Goal: Transaction & Acquisition: Purchase product/service

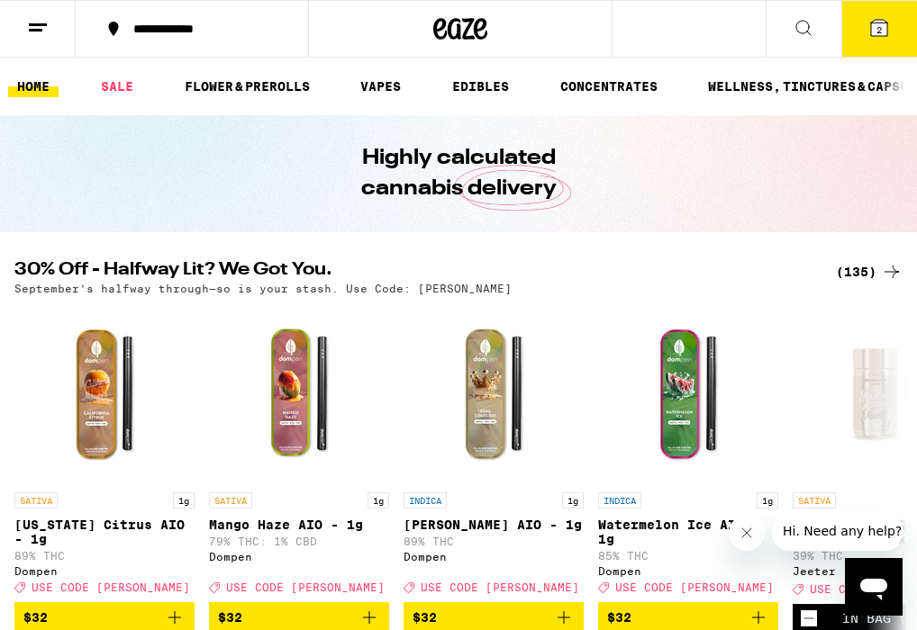
click at [856, 277] on div "(135)" at bounding box center [869, 272] width 67 height 22
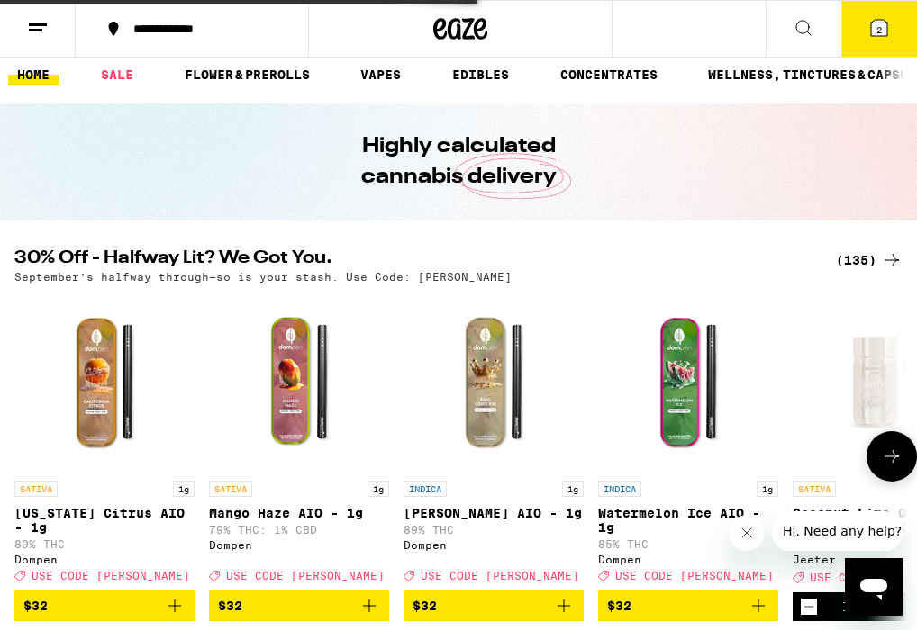
scroll to position [16, 0]
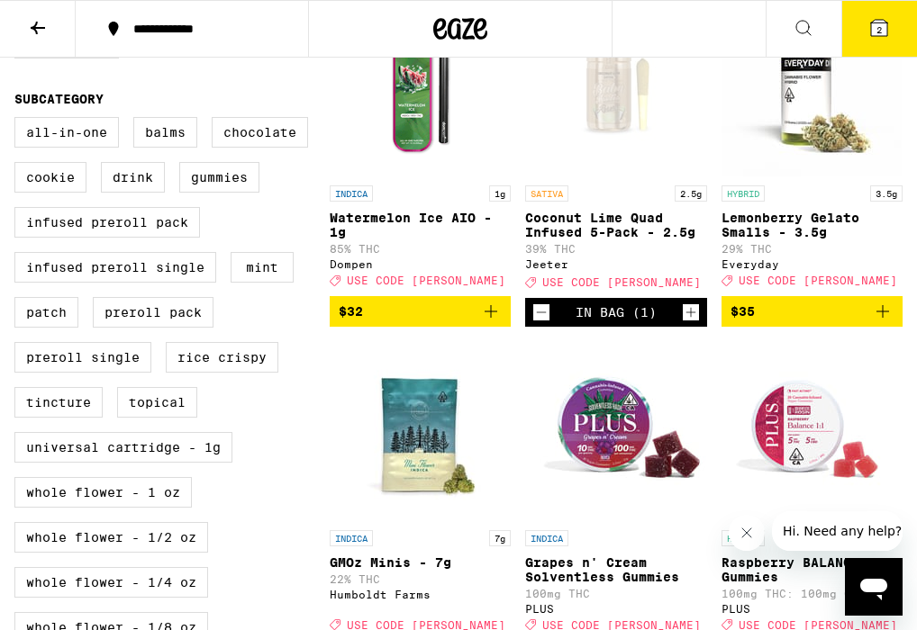
scroll to position [602, 0]
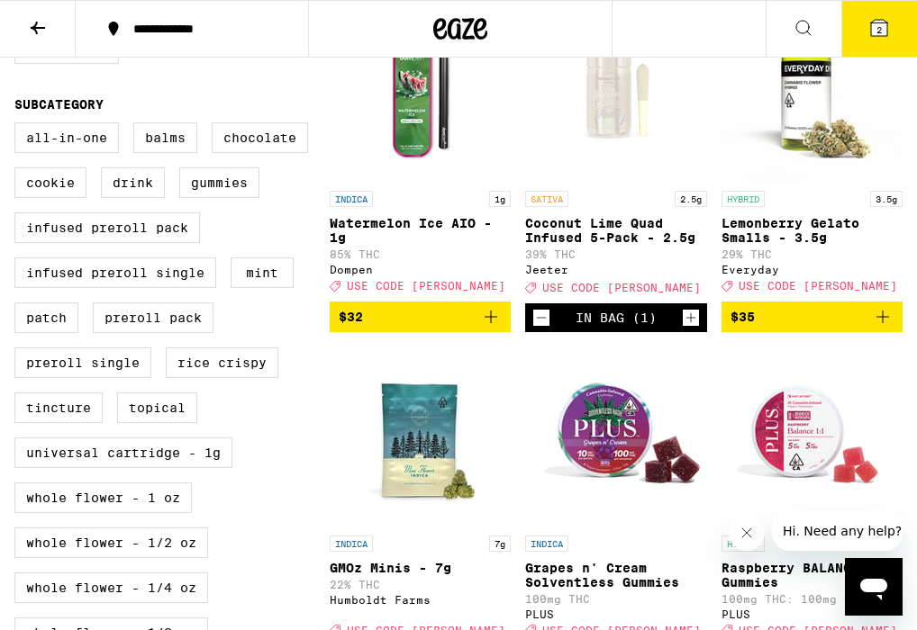
click at [547, 329] on icon "Decrement" at bounding box center [541, 318] width 16 height 22
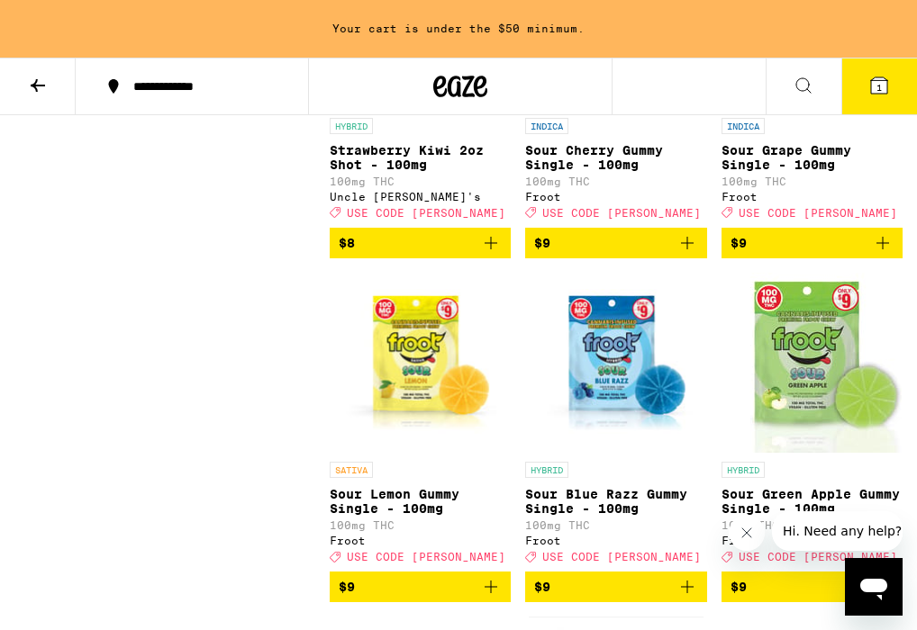
scroll to position [2745, 0]
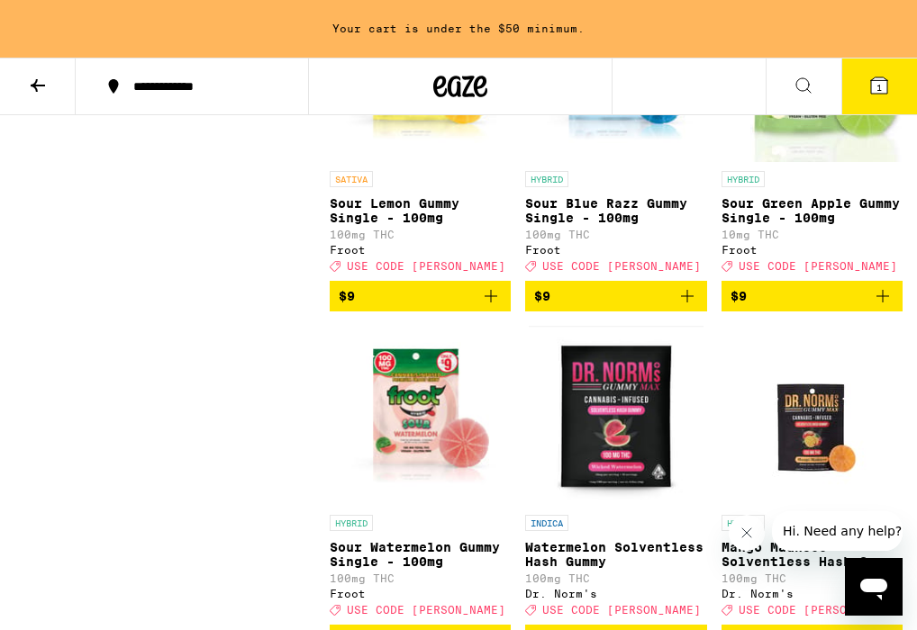
click at [881, 86] on icon at bounding box center [879, 85] width 16 height 16
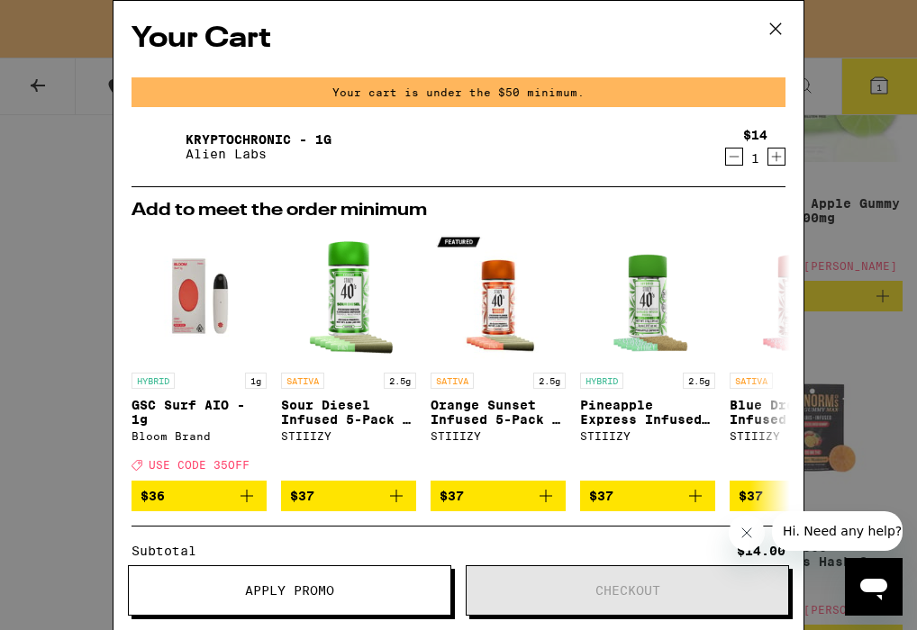
click at [732, 155] on icon "Decrement" at bounding box center [734, 157] width 16 height 22
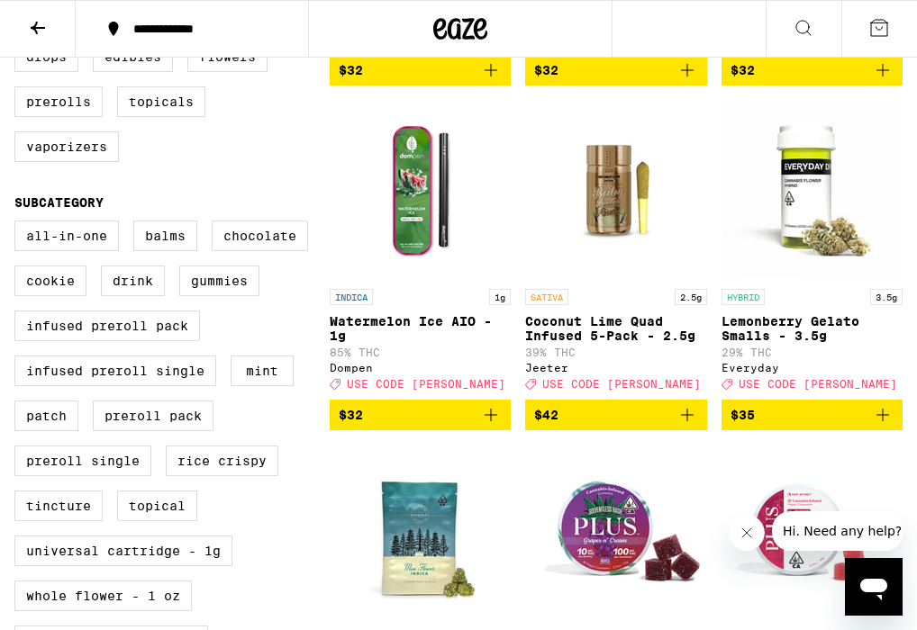
scroll to position [507, 0]
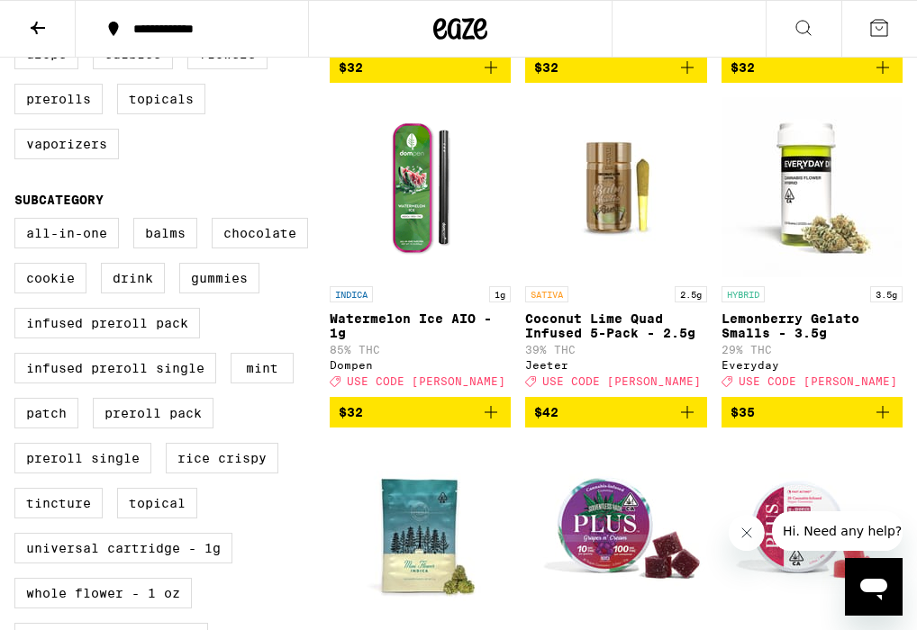
click at [687, 423] on icon "Add to bag" at bounding box center [687, 413] width 22 height 22
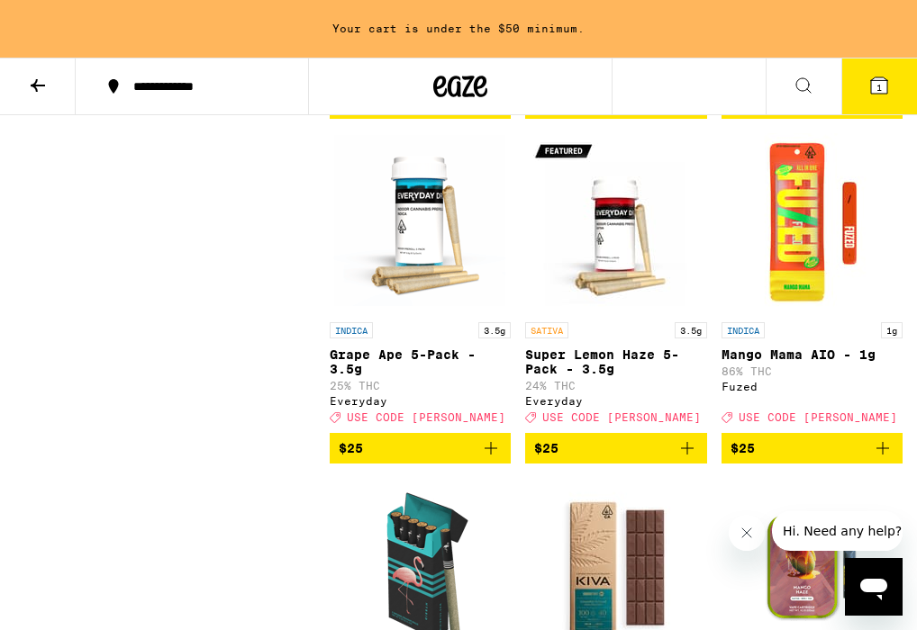
scroll to position [8763, 0]
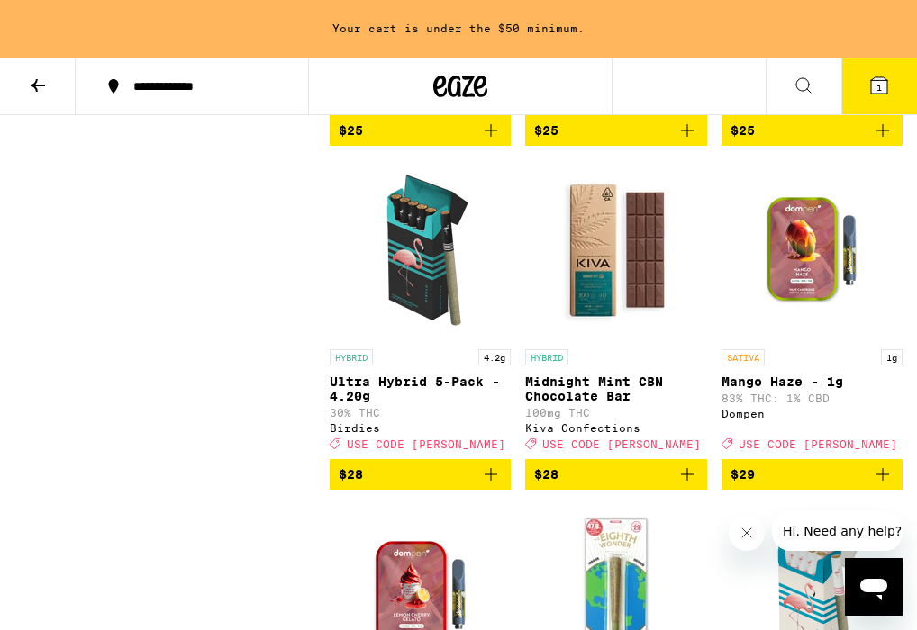
scroll to position [2688, 0]
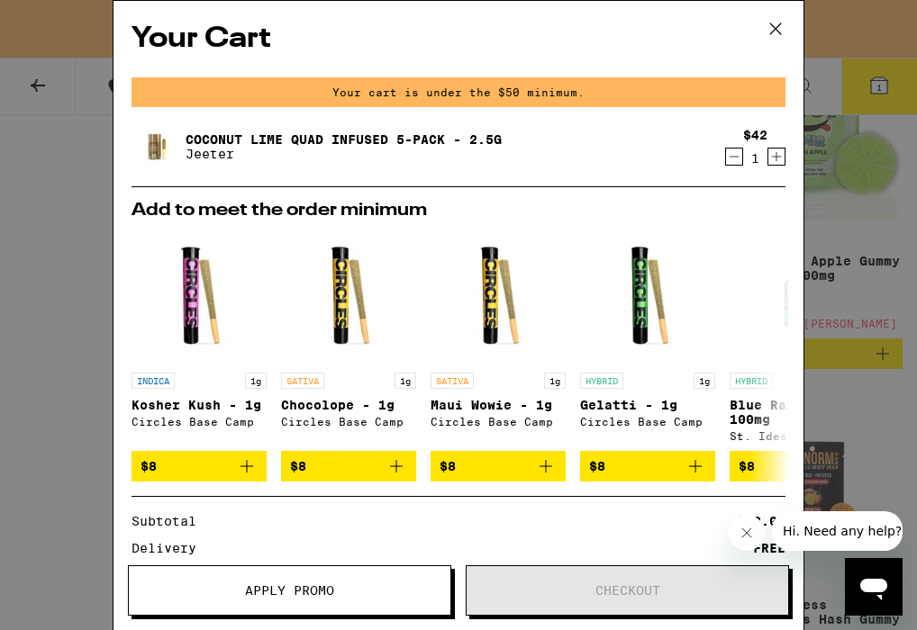
click at [774, 32] on icon at bounding box center [775, 28] width 27 height 27
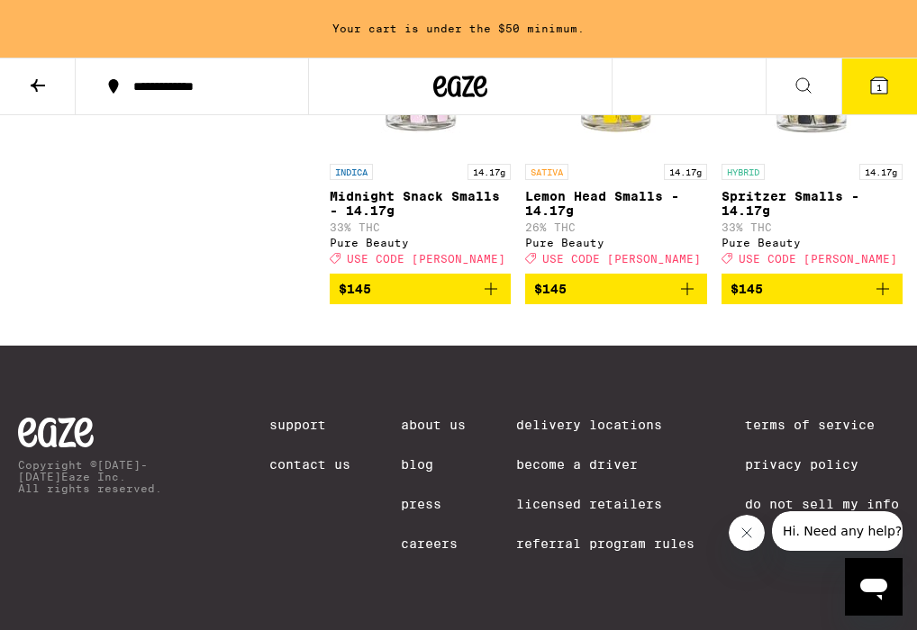
scroll to position [15944, 0]
click at [463, 83] on icon at bounding box center [460, 86] width 54 height 32
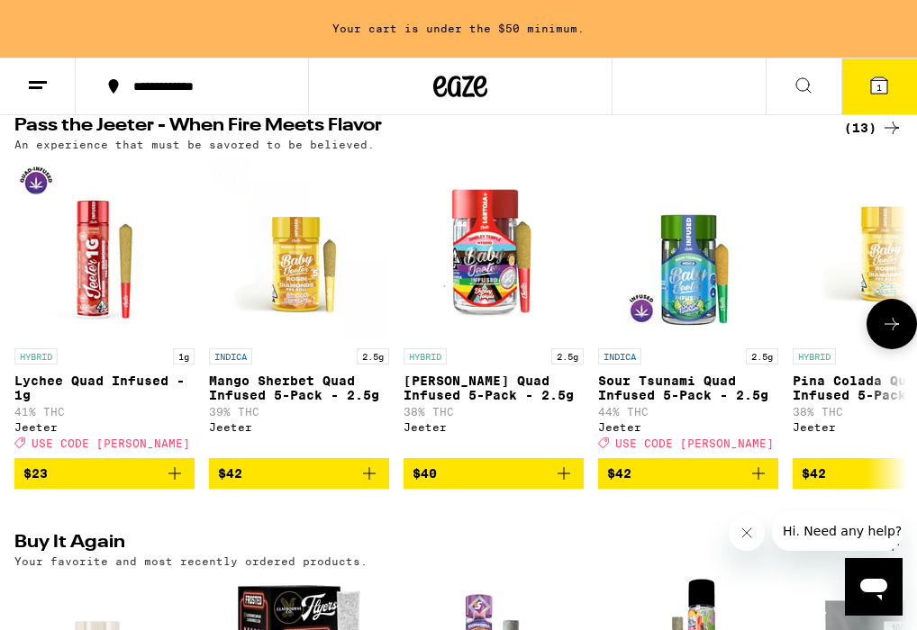
scroll to position [1044, 0]
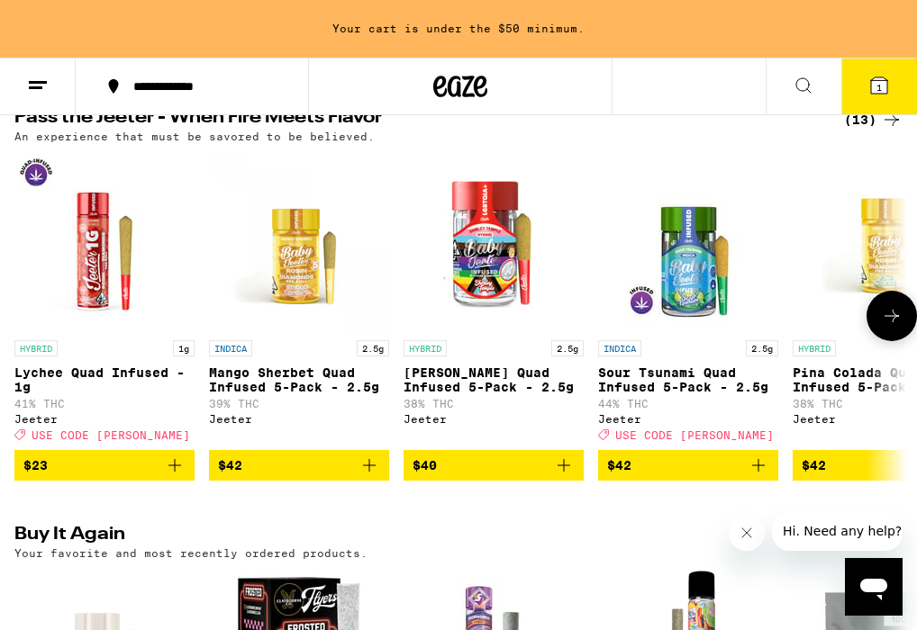
click at [894, 327] on icon at bounding box center [892, 316] width 22 height 22
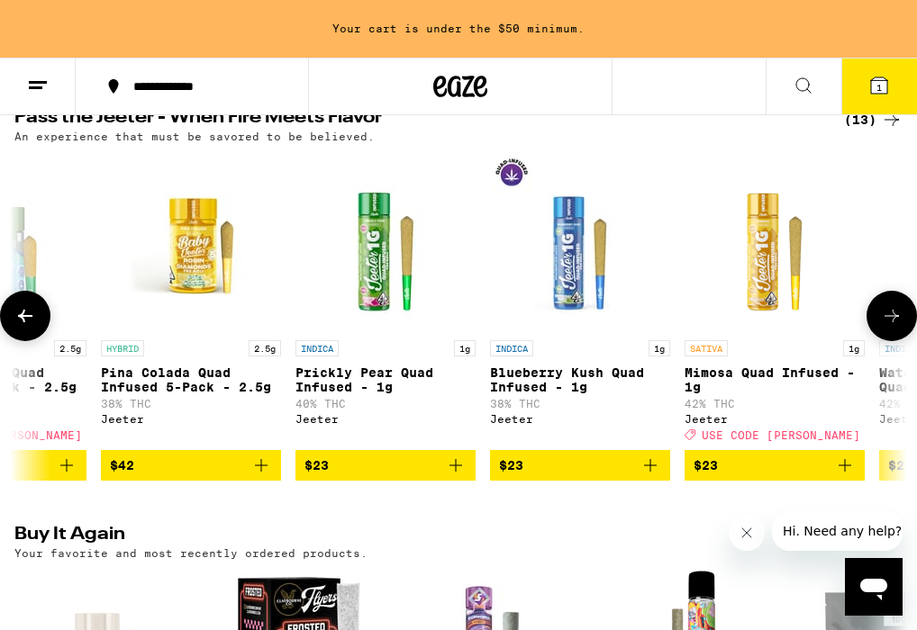
click at [894, 327] on icon at bounding box center [892, 316] width 22 height 22
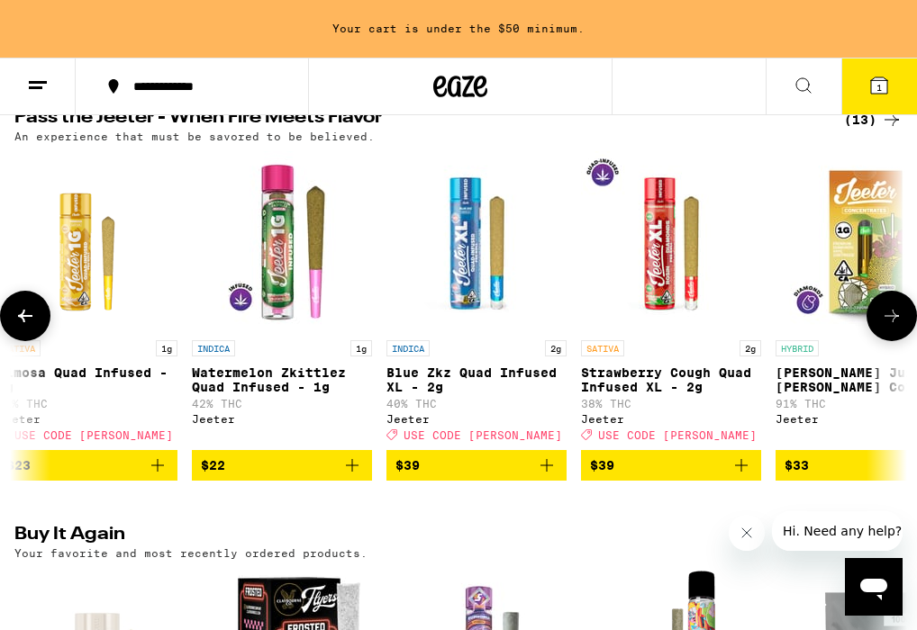
scroll to position [0, 1383]
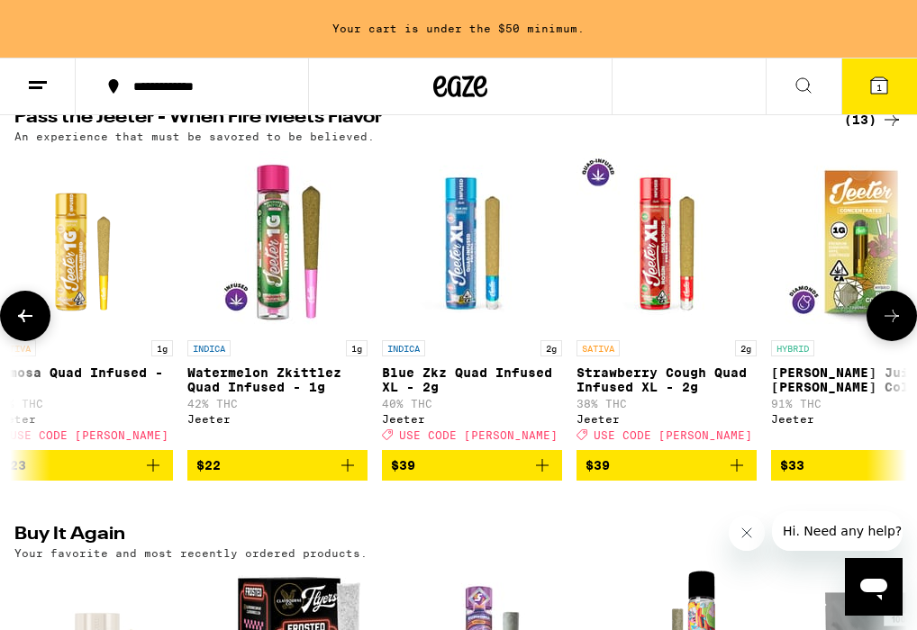
click at [894, 327] on icon at bounding box center [892, 316] width 22 height 22
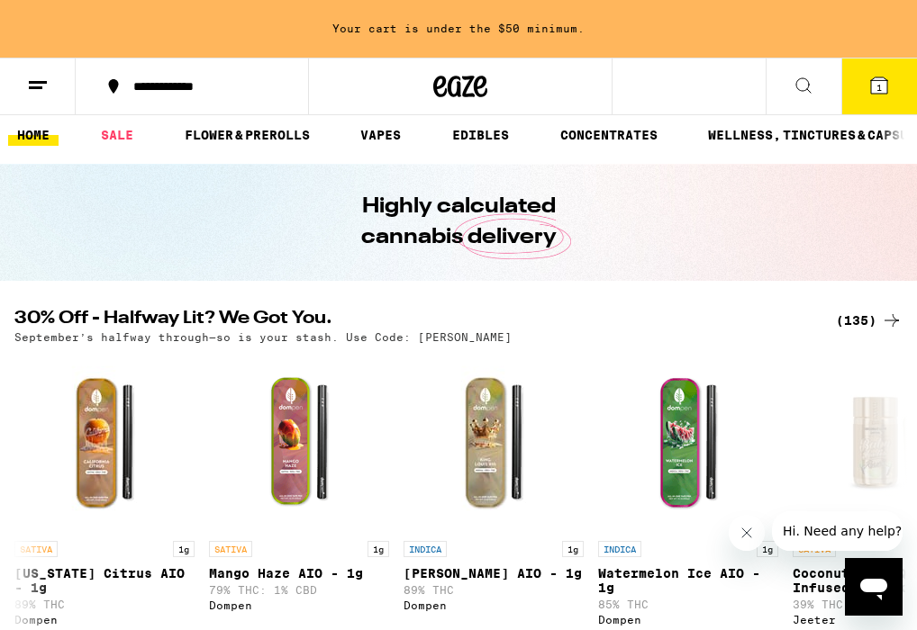
scroll to position [0, 0]
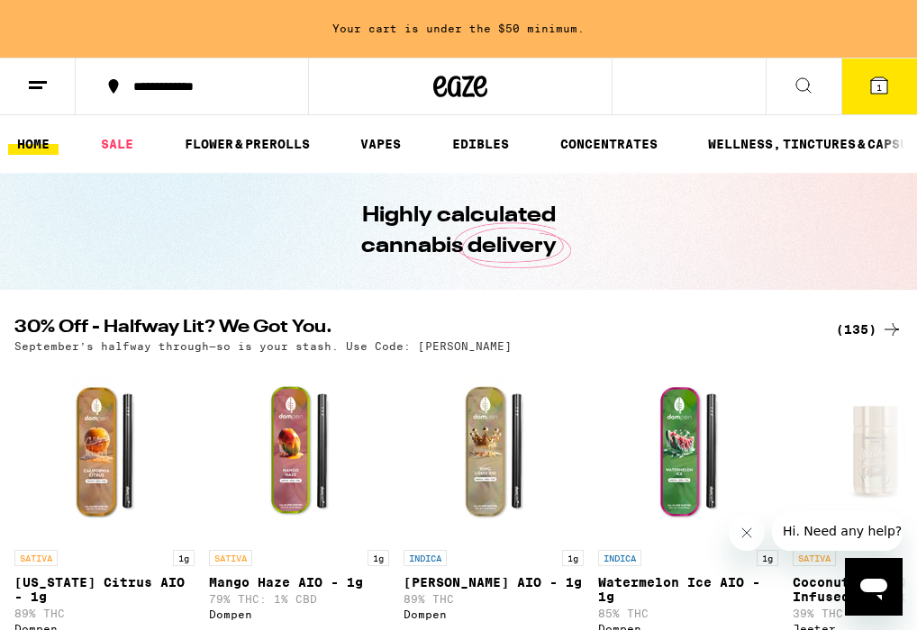
click at [874, 330] on div "(135)" at bounding box center [869, 330] width 67 height 22
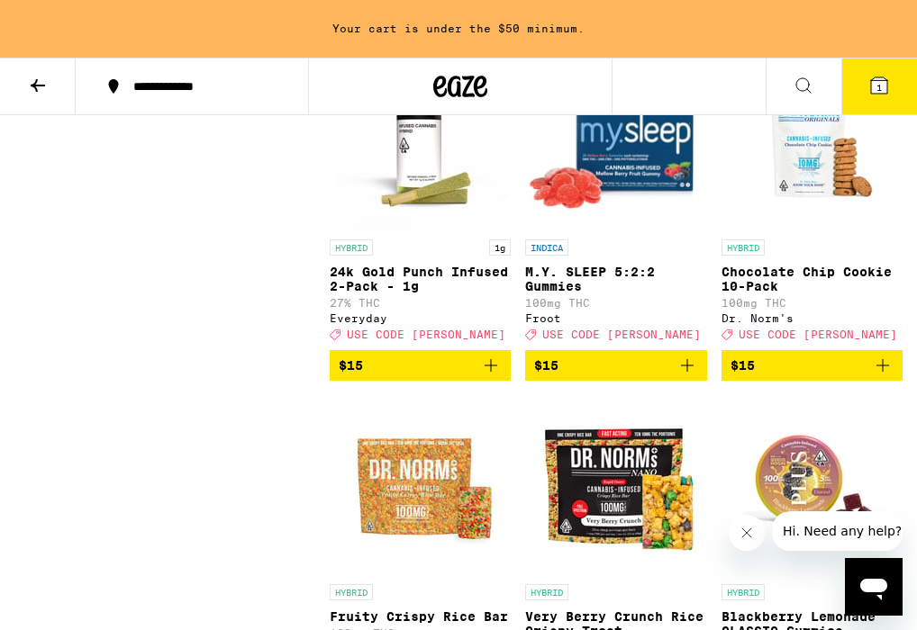
scroll to position [4745, 0]
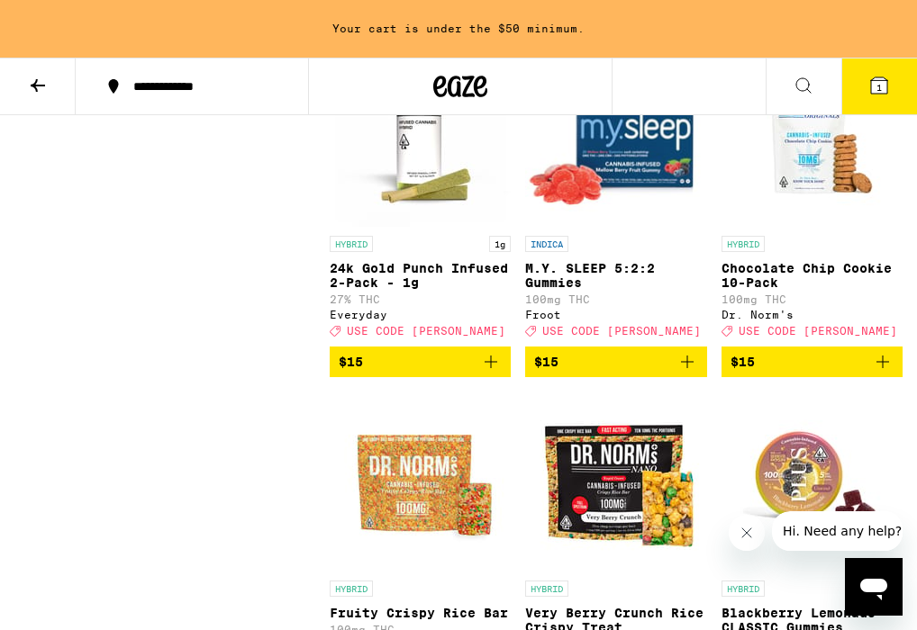
click at [498, 373] on icon "Add to bag" at bounding box center [491, 362] width 22 height 22
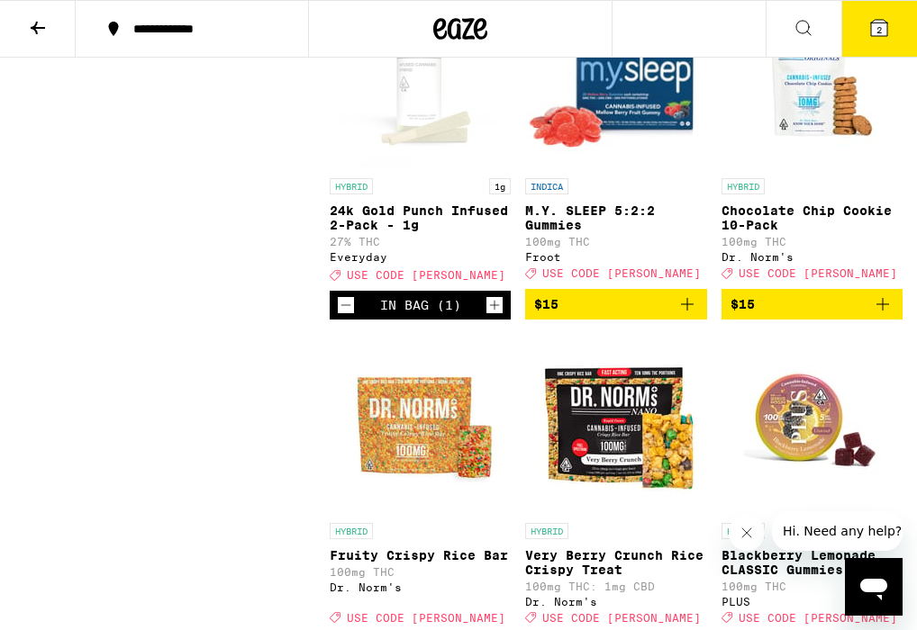
scroll to position [4687, 0]
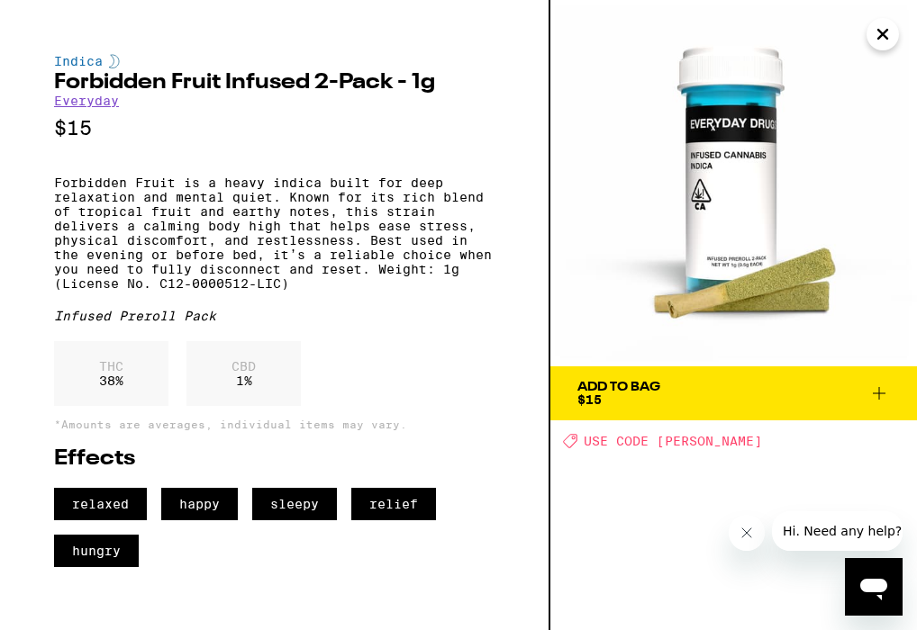
click at [881, 34] on icon "Close" at bounding box center [882, 34] width 9 height 9
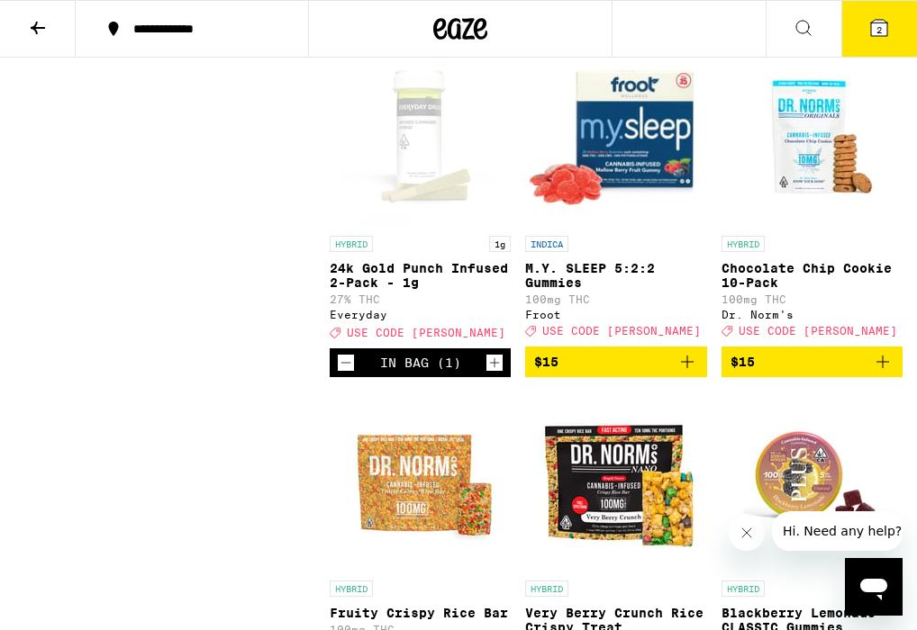
scroll to position [4525, 0]
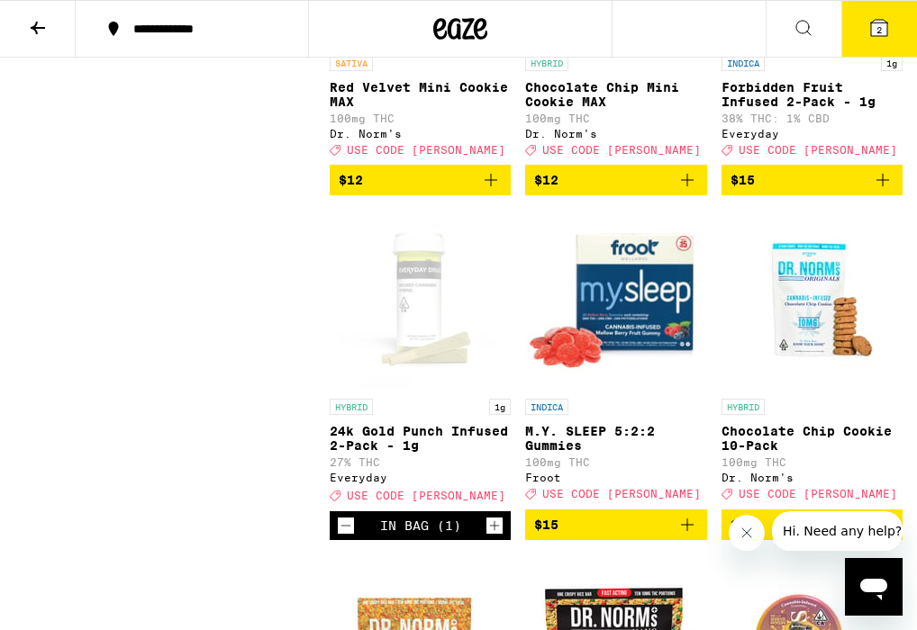
click at [881, 34] on icon at bounding box center [879, 28] width 16 height 16
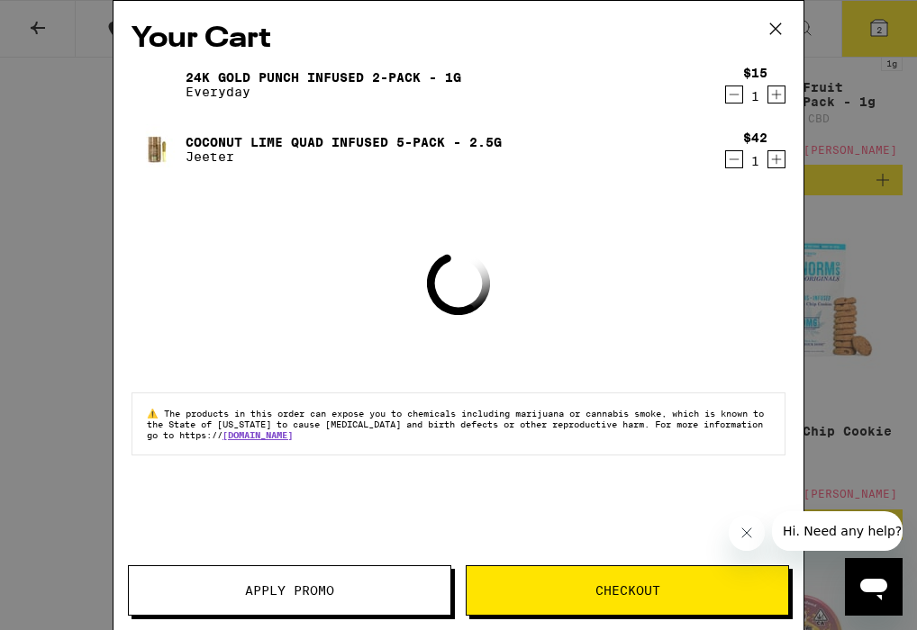
click at [334, 601] on button "Apply Promo" at bounding box center [289, 590] width 323 height 50
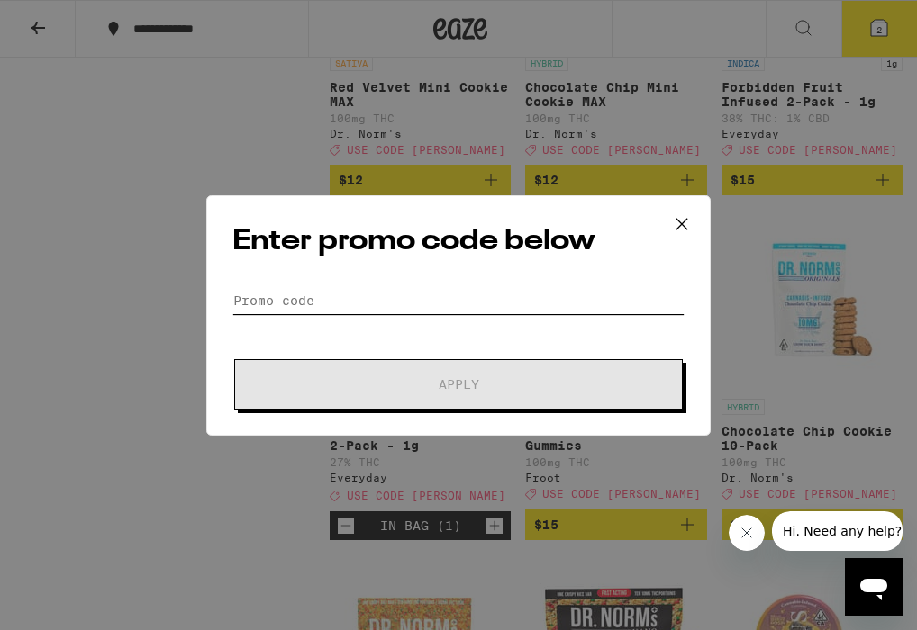
click at [432, 289] on input "Promo Code" at bounding box center [458, 300] width 452 height 27
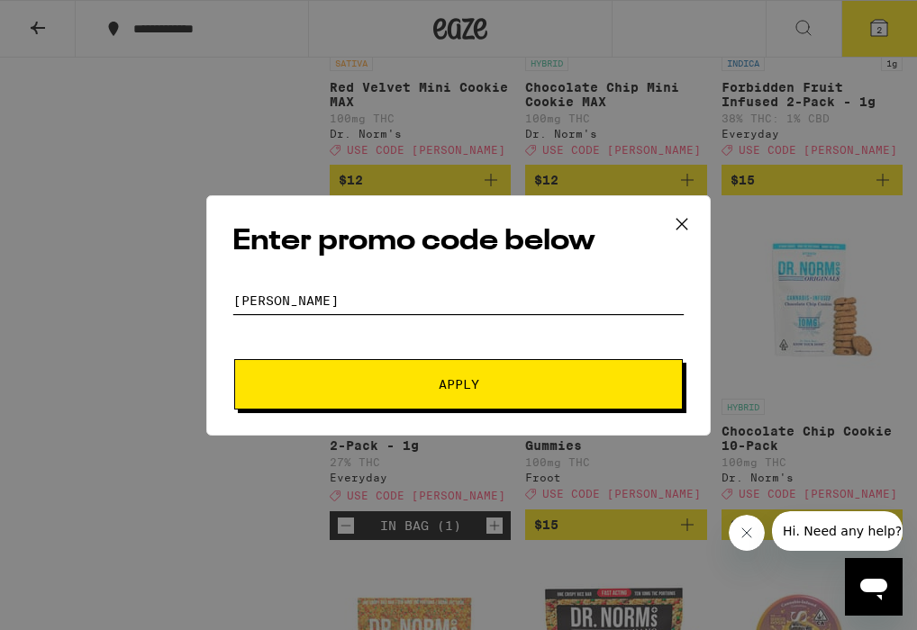
type input "[PERSON_NAME]"
click at [444, 367] on button "Apply" at bounding box center [458, 384] width 448 height 50
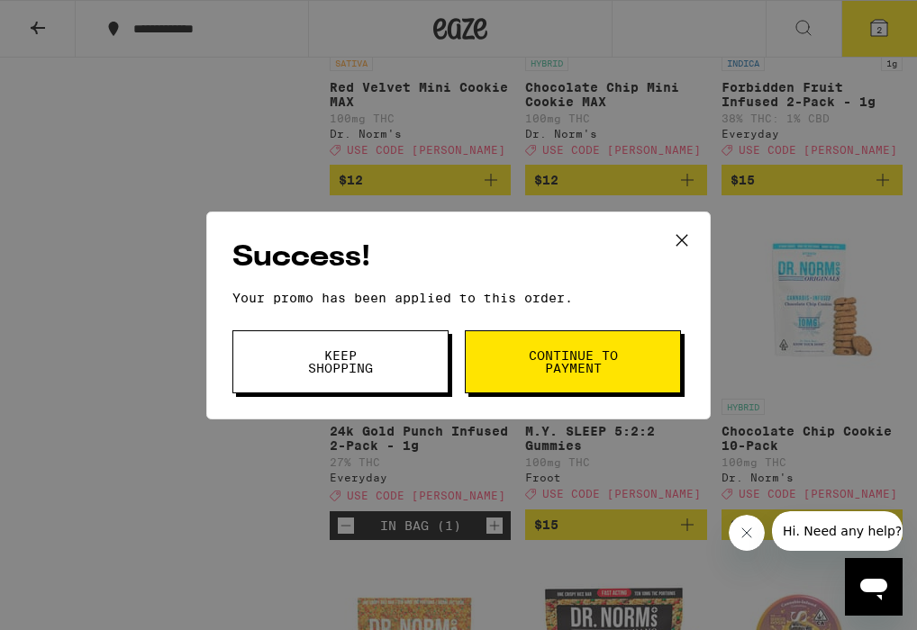
click at [683, 239] on icon at bounding box center [681, 240] width 27 height 27
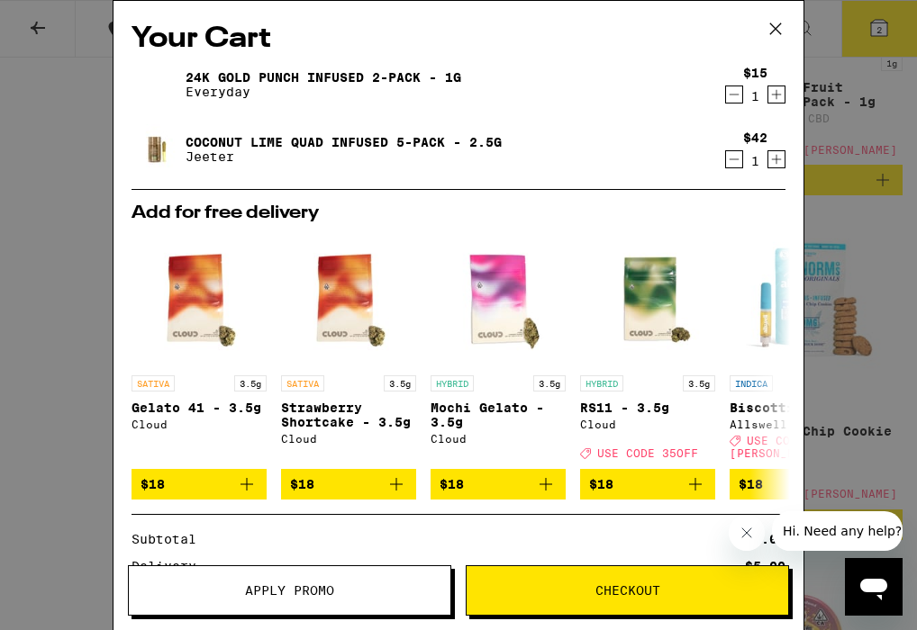
click at [772, 32] on icon at bounding box center [775, 28] width 11 height 11
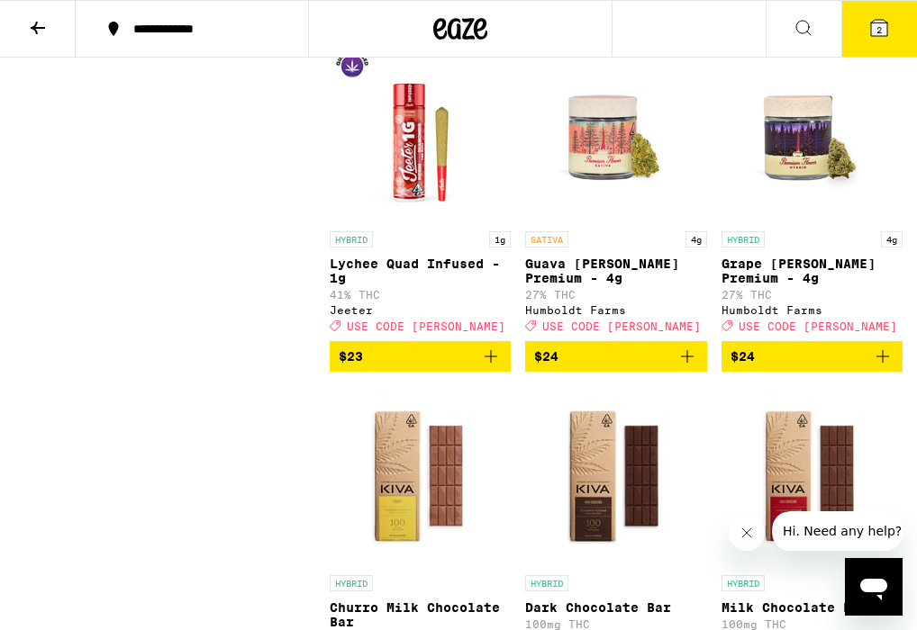
scroll to position [7442, 0]
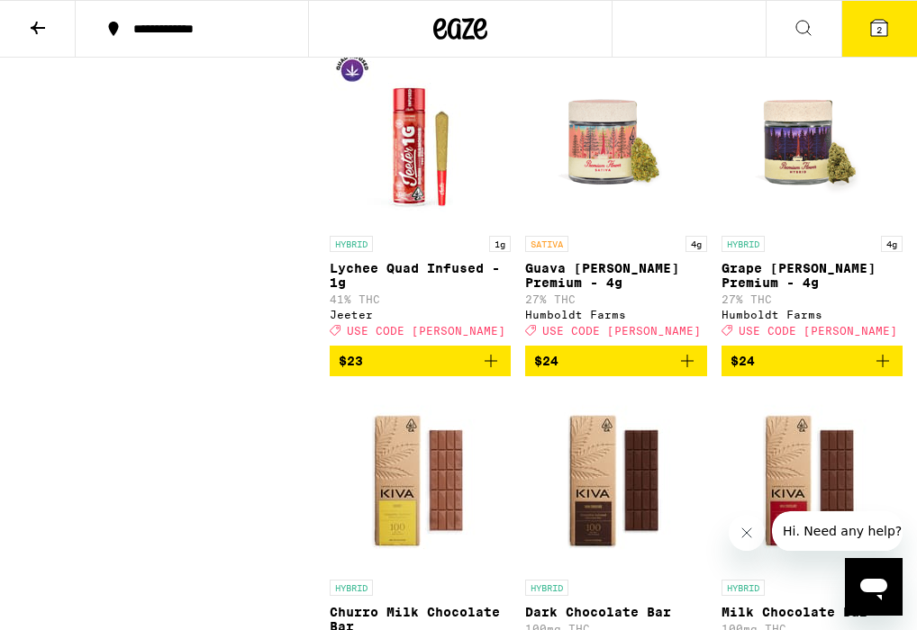
click at [876, 28] on icon "Add to bag" at bounding box center [883, 17] width 22 height 22
click at [887, 35] on icon at bounding box center [879, 28] width 22 height 22
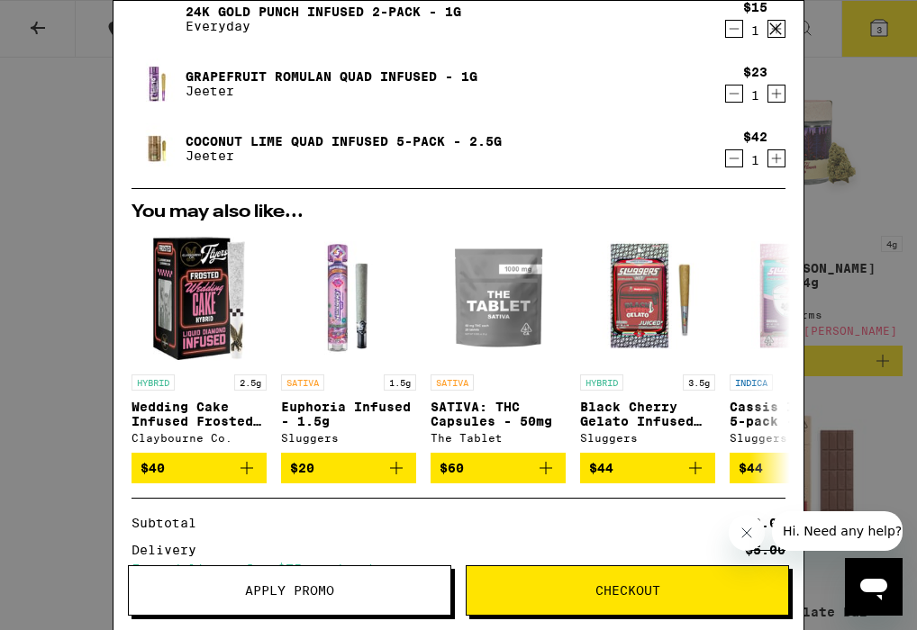
scroll to position [274, 0]
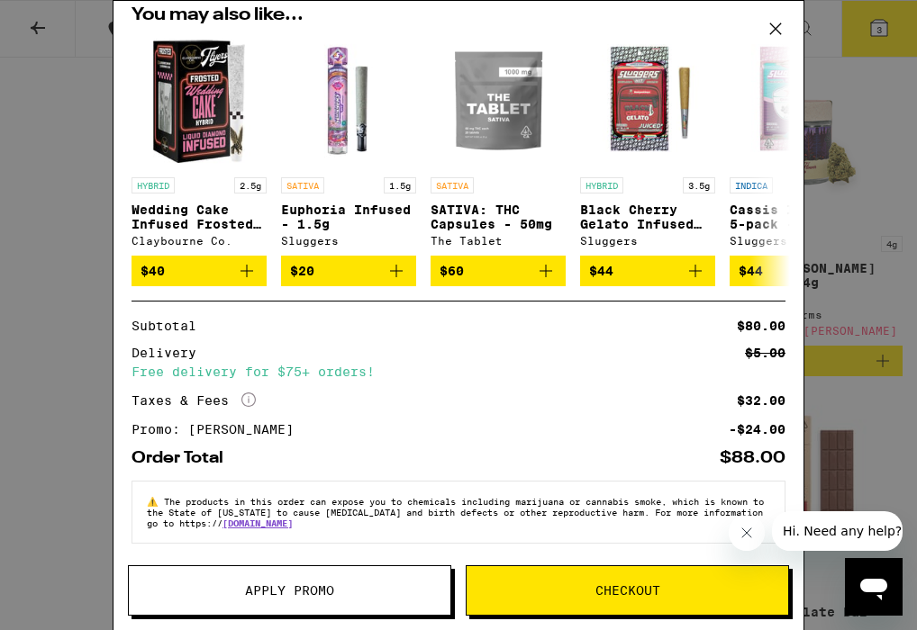
click at [554, 591] on span "Checkout" at bounding box center [626, 590] width 321 height 13
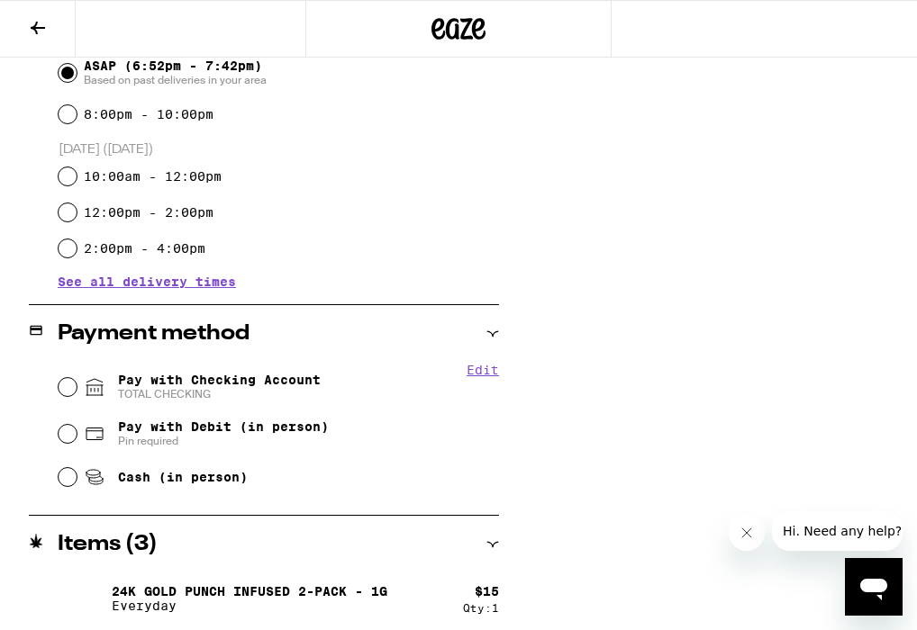
scroll to position [668, 0]
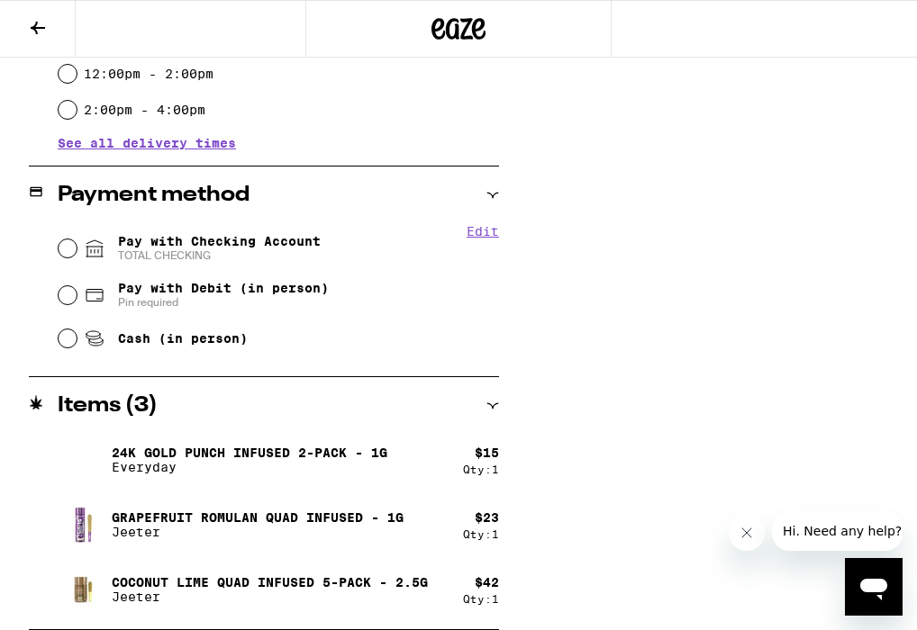
click at [312, 253] on span "TOTAL CHECKING" at bounding box center [219, 256] width 203 height 14
click at [77, 253] on input "Pay with Checking Account TOTAL CHECKING" at bounding box center [68, 249] width 18 height 18
radio input "true"
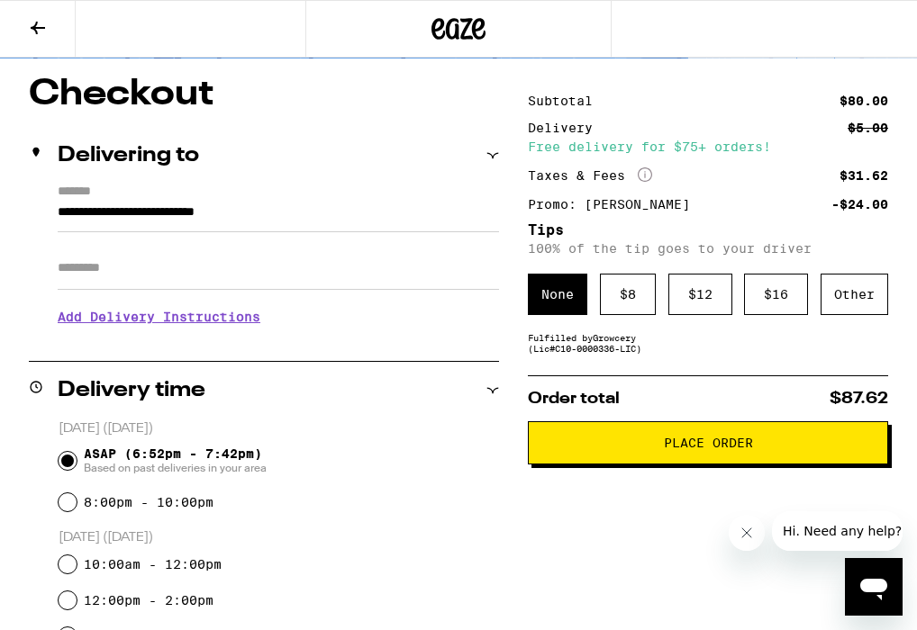
scroll to position [140, 0]
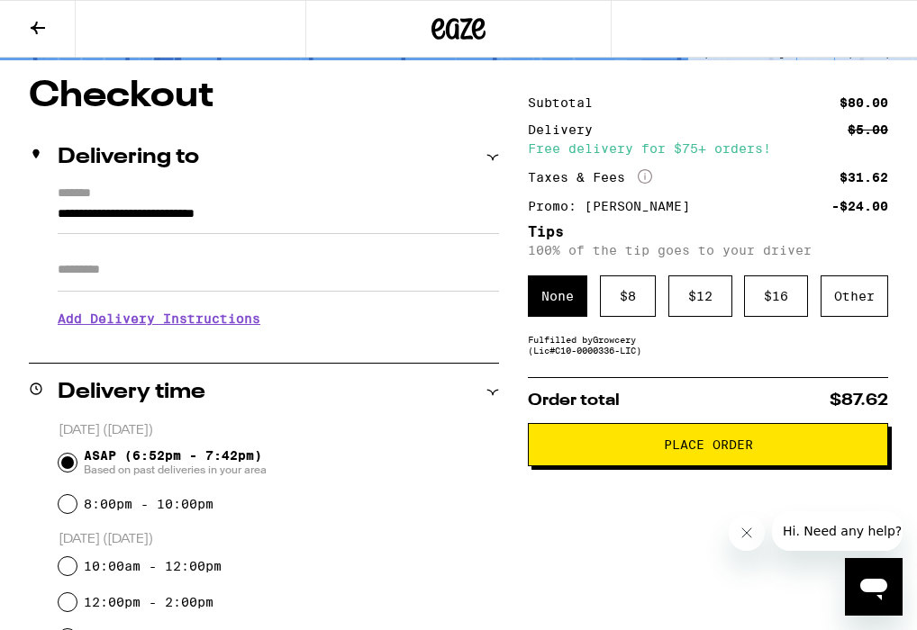
click at [591, 448] on span "Place Order" at bounding box center [708, 444] width 330 height 13
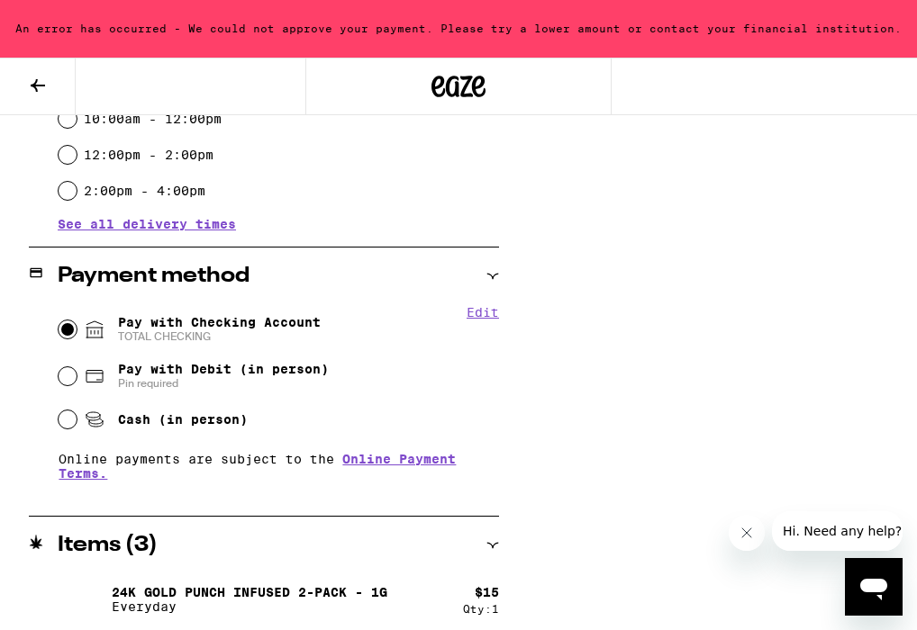
scroll to position [647, 0]
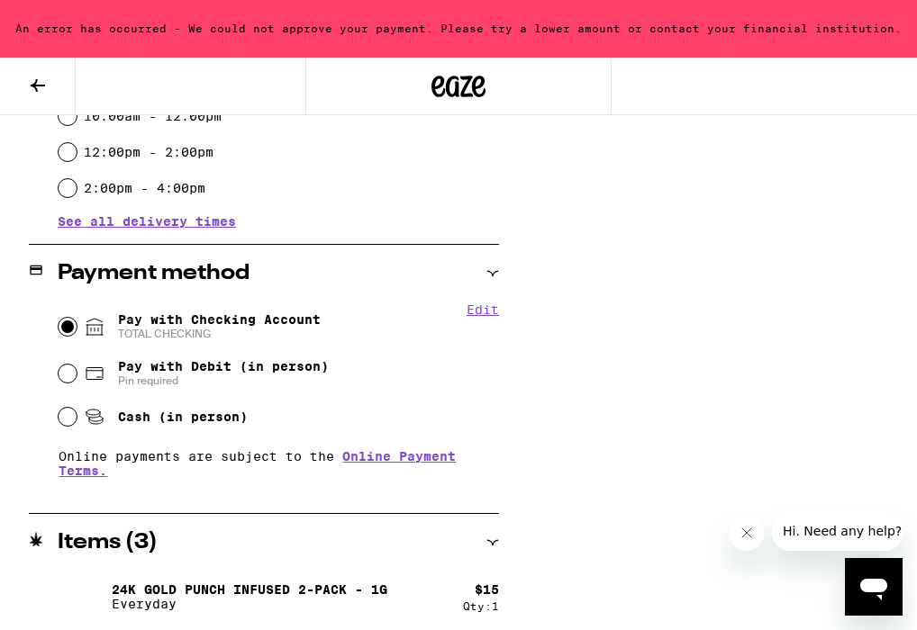
click at [294, 370] on span "Pay with Debit (in person)" at bounding box center [223, 366] width 211 height 14
click at [77, 370] on input "Pay with Debit (in person) Pin required" at bounding box center [68, 374] width 18 height 18
radio input "true"
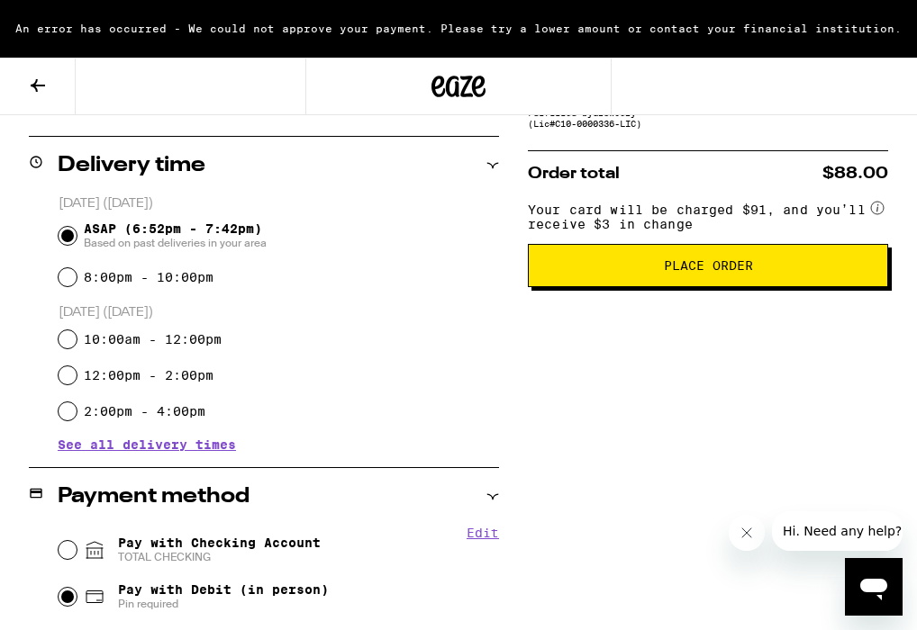
scroll to position [428, 0]
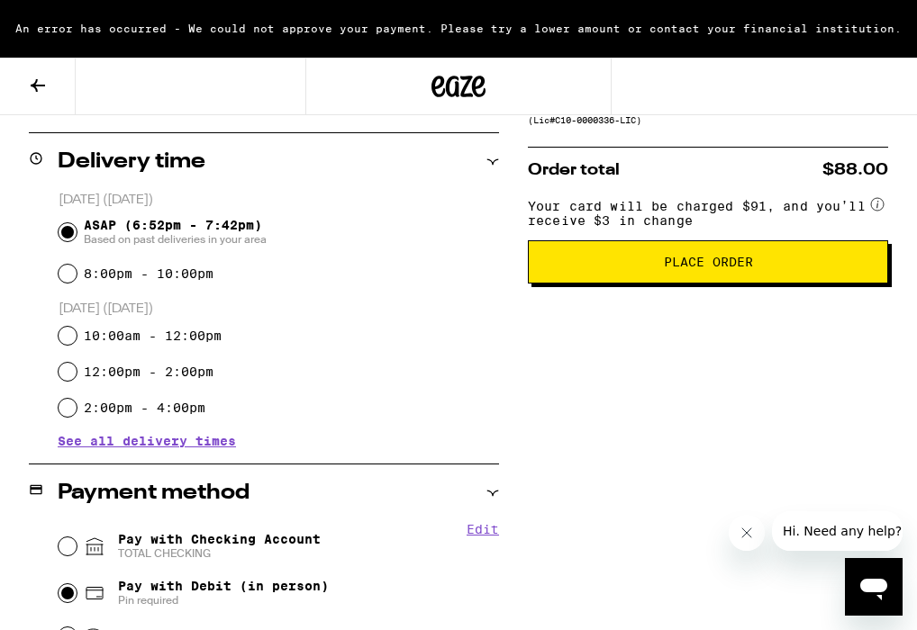
click at [613, 268] on span "Place Order" at bounding box center [708, 262] width 330 height 13
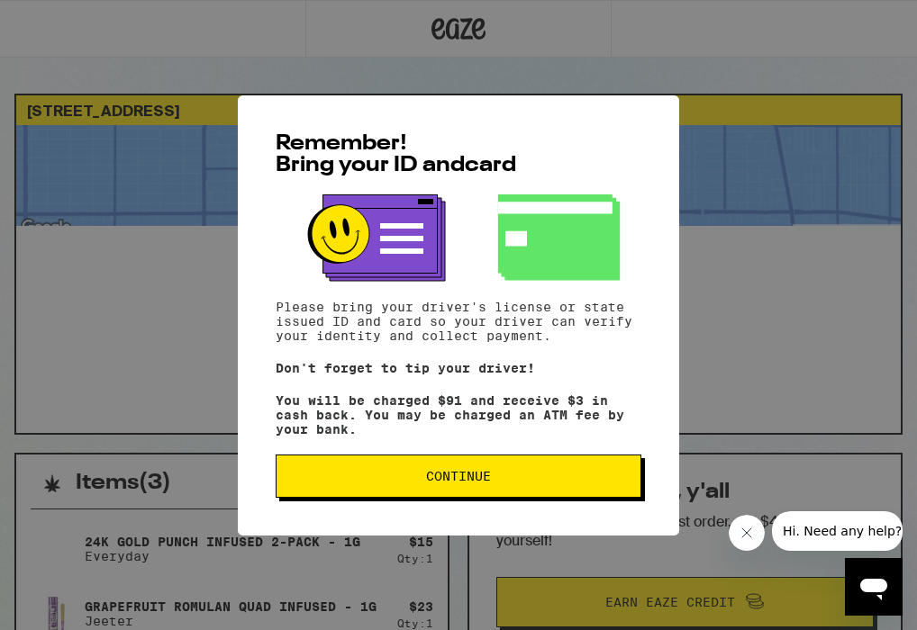
click at [520, 498] on button "Continue" at bounding box center [459, 476] width 366 height 43
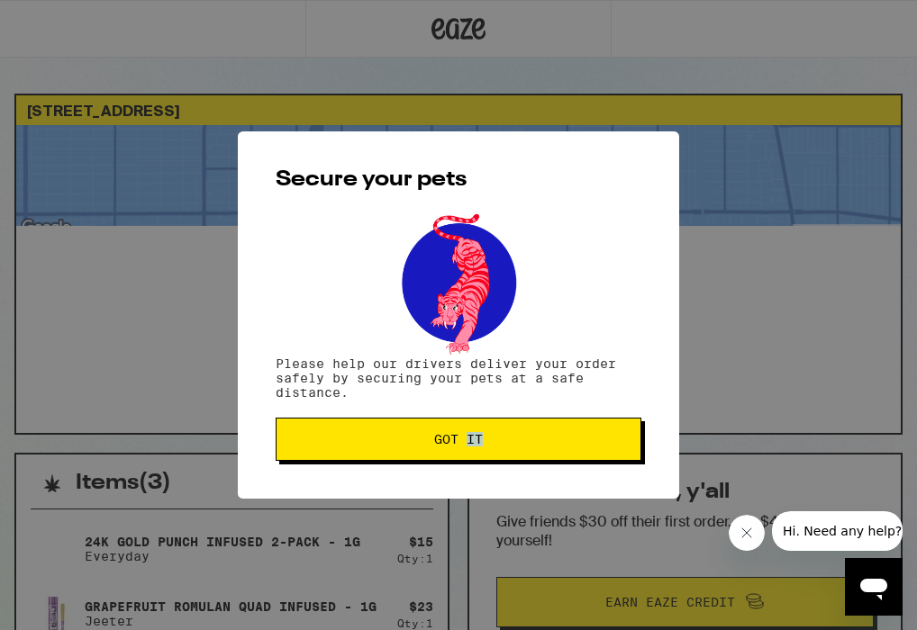
click at [520, 502] on div "Secure your pets Please help our drivers deliver your order safely by securing …" at bounding box center [458, 315] width 917 height 630
